Goal: Find specific page/section: Find specific page/section

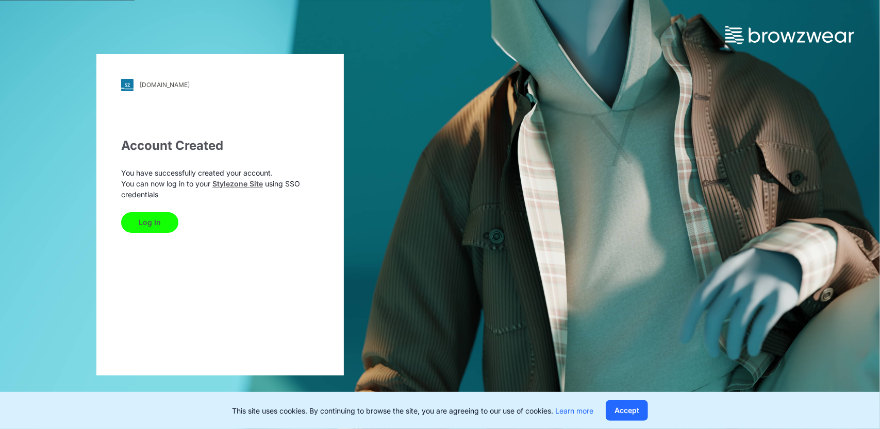
click at [157, 218] on button "Log In" at bounding box center [149, 222] width 57 height 21
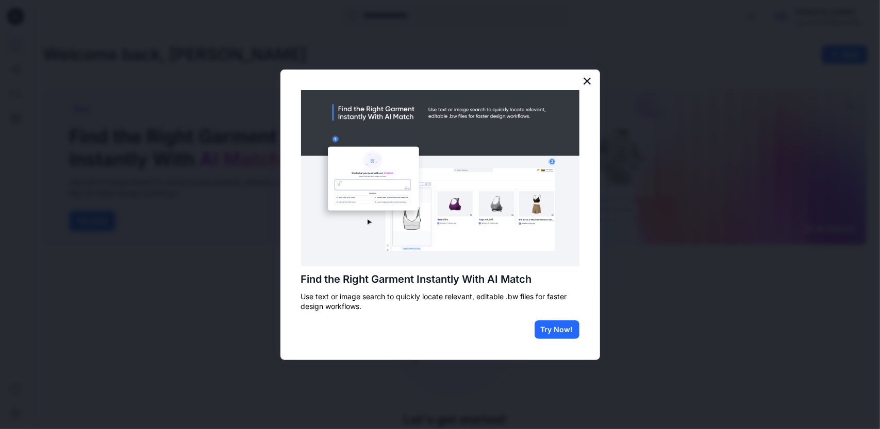
click at [585, 80] on button "×" at bounding box center [588, 81] width 10 height 16
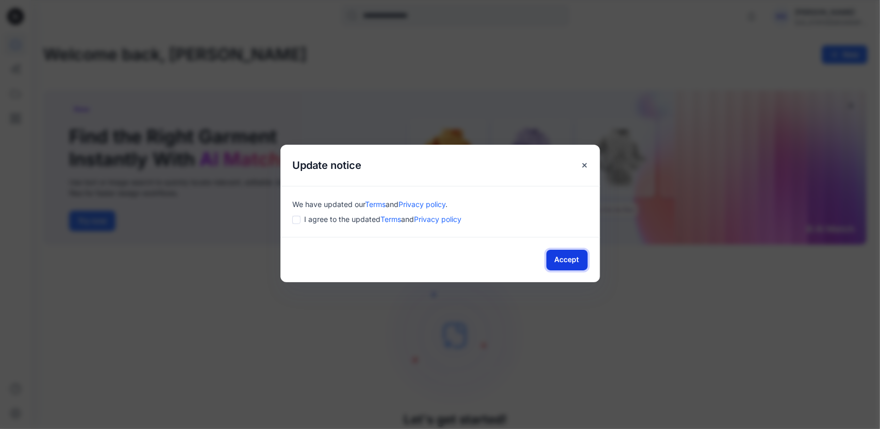
click at [579, 257] on button "Accept" at bounding box center [566, 260] width 41 height 21
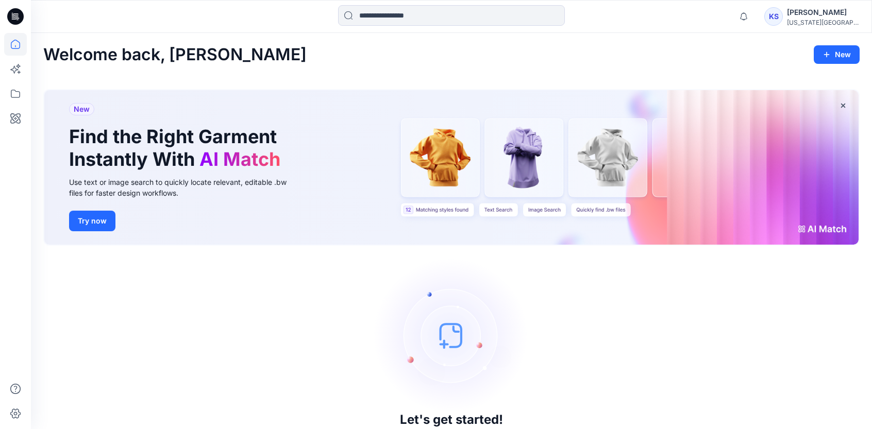
click at [791, 11] on div "[PERSON_NAME]" at bounding box center [823, 12] width 72 height 12
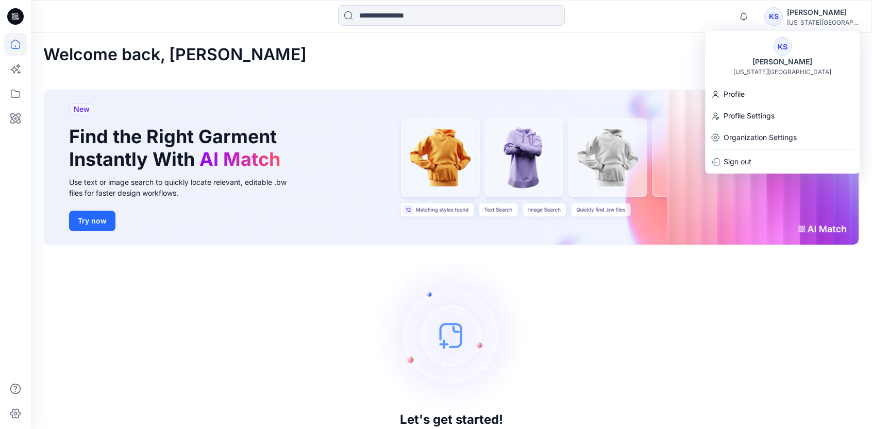
click at [791, 11] on div "[PERSON_NAME]" at bounding box center [823, 12] width 72 height 12
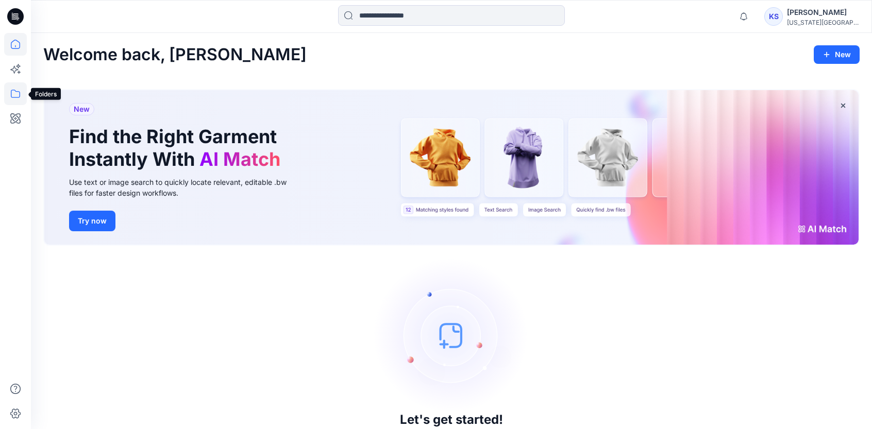
click at [9, 91] on icon at bounding box center [15, 93] width 23 height 23
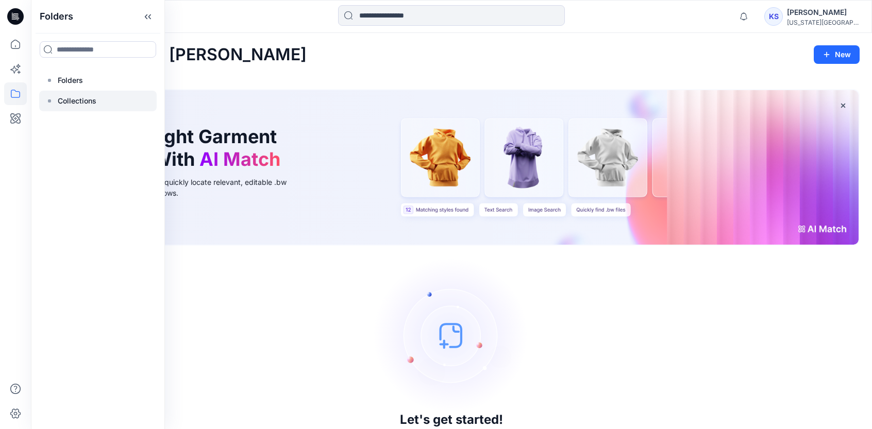
click at [74, 104] on p "Collections" at bounding box center [77, 101] width 39 height 12
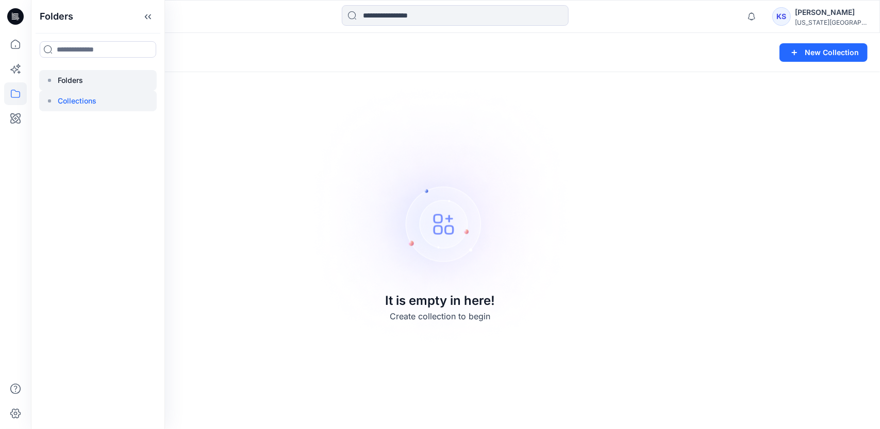
click at [107, 85] on div at bounding box center [98, 80] width 118 height 21
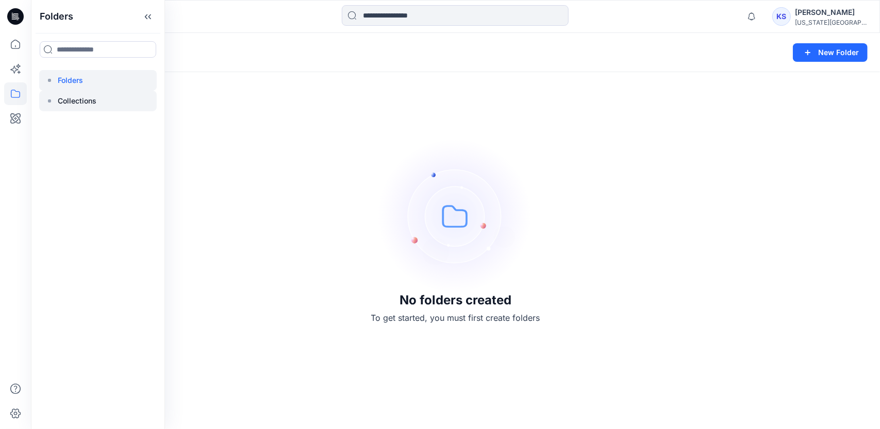
click at [91, 95] on p "Collections" at bounding box center [77, 101] width 39 height 12
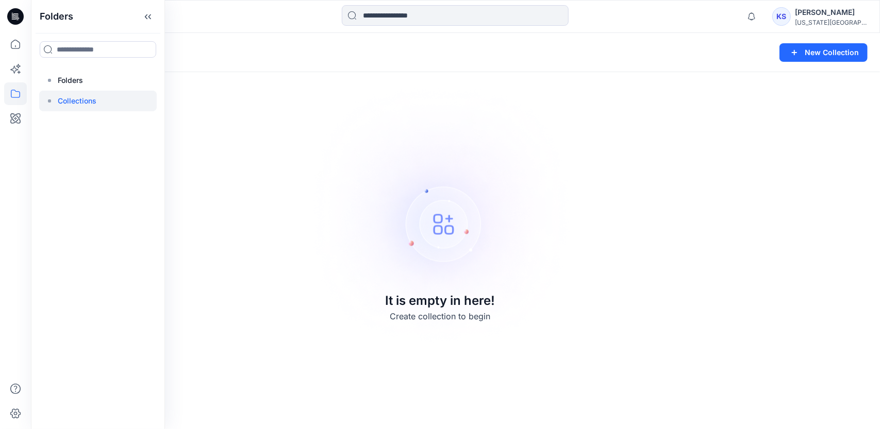
click at [51, 96] on div at bounding box center [98, 101] width 118 height 21
click at [56, 96] on div at bounding box center [98, 101] width 118 height 21
click at [88, 96] on p "Collections" at bounding box center [77, 101] width 39 height 12
click at [15, 88] on icon at bounding box center [15, 93] width 23 height 23
